Goal: Task Accomplishment & Management: Complete application form

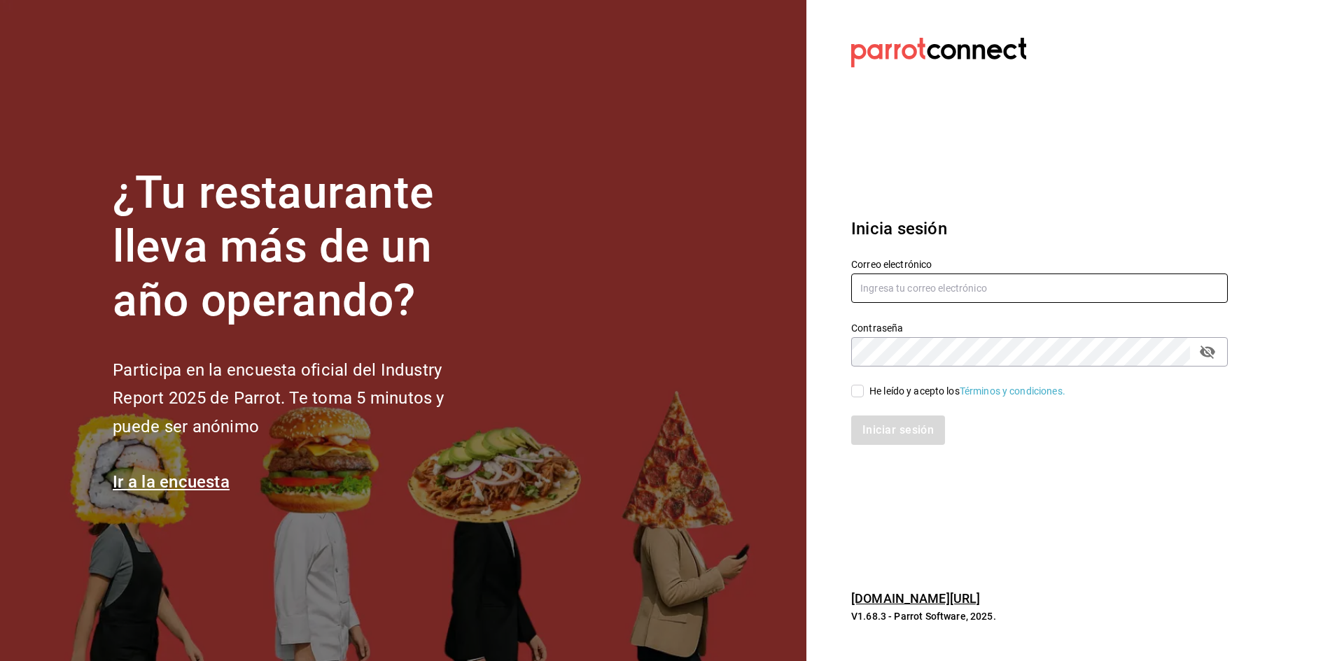
click at [1056, 289] on input "text" at bounding box center [1039, 288] width 377 height 29
type input "[EMAIL_ADDRESS][DOMAIN_NAME]"
click at [1334, 83] on div "¿Tu restaurante lleva más de un año operando? Participa en la encuesta oficial …" at bounding box center [672, 330] width 1344 height 661
click at [852, 390] on input "He leído y acepto los Términos y condiciones." at bounding box center [857, 391] width 13 height 13
checkbox input "true"
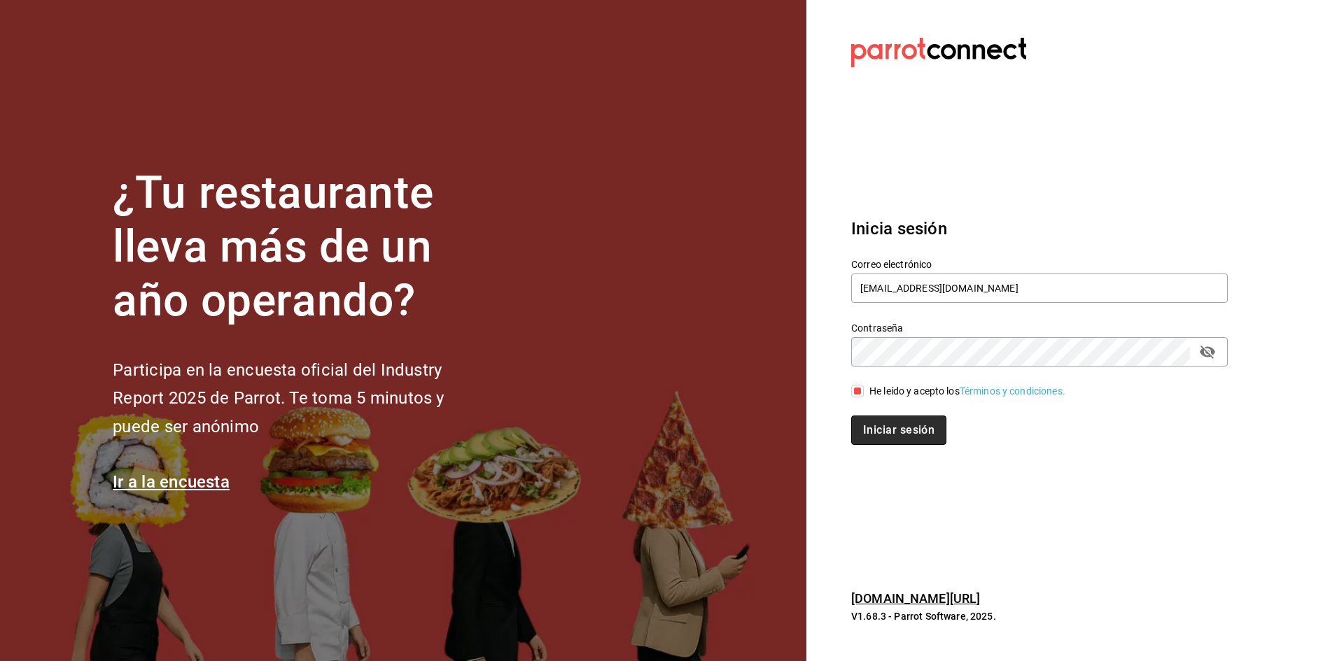
drag, startPoint x: 902, startPoint y: 422, endPoint x: 909, endPoint y: 425, distance: 7.5
click at [904, 423] on button "Iniciar sesión" at bounding box center [898, 430] width 95 height 29
